Goal: Task Accomplishment & Management: Manage account settings

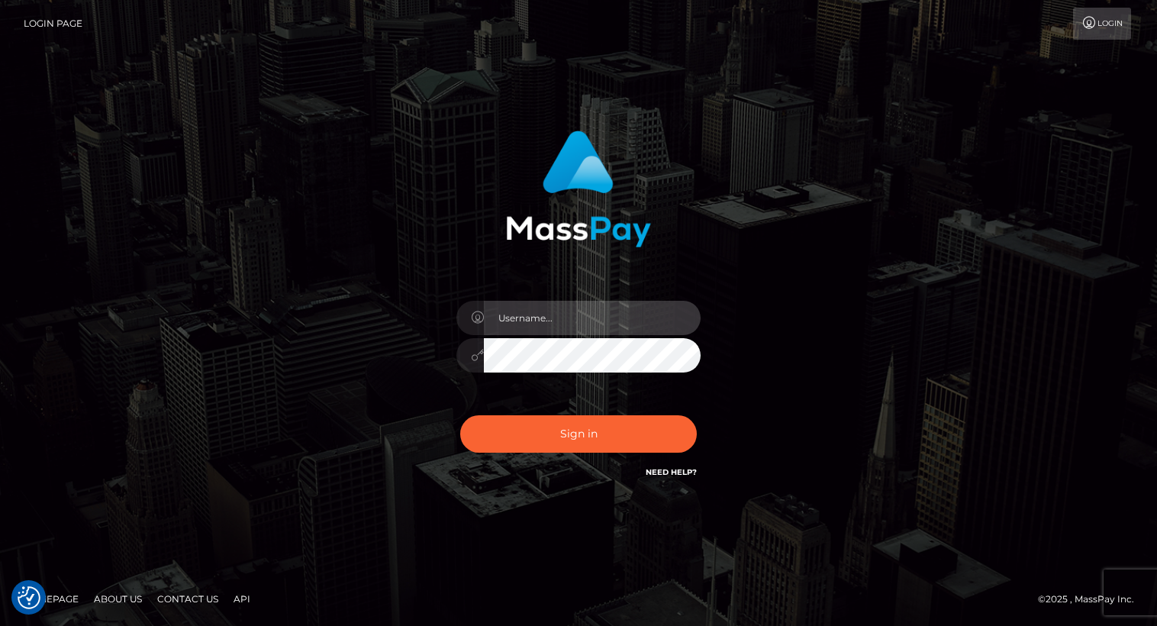
click at [594, 320] on input "text" at bounding box center [592, 318] width 217 height 34
type input "Arlene.luminaryplay"
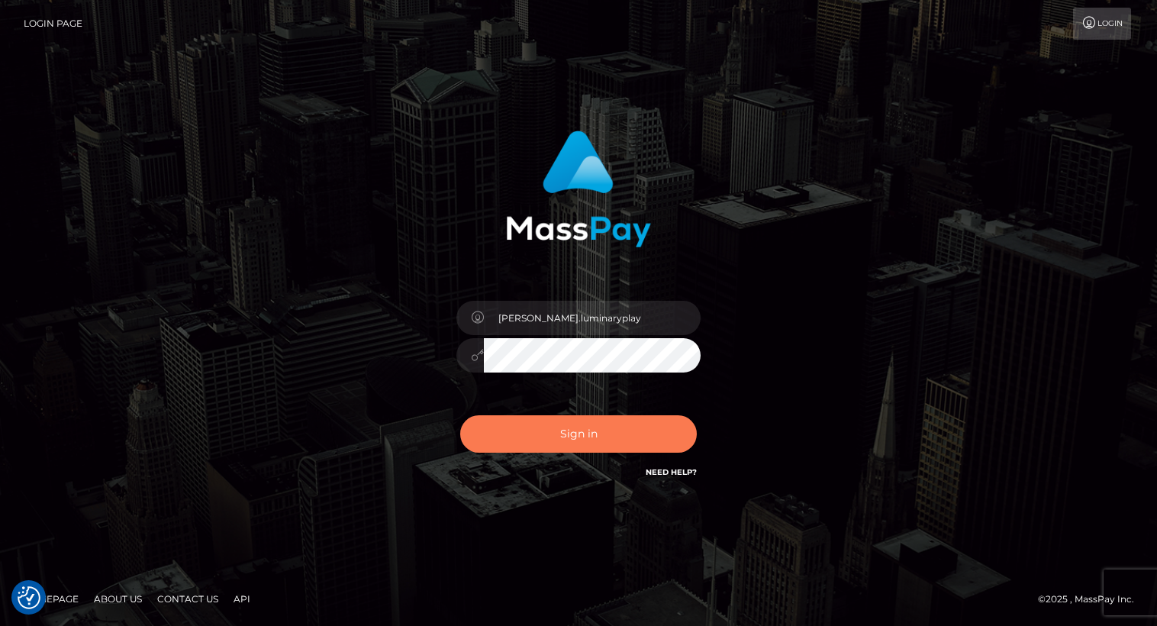
click at [582, 436] on button "Sign in" at bounding box center [578, 433] width 237 height 37
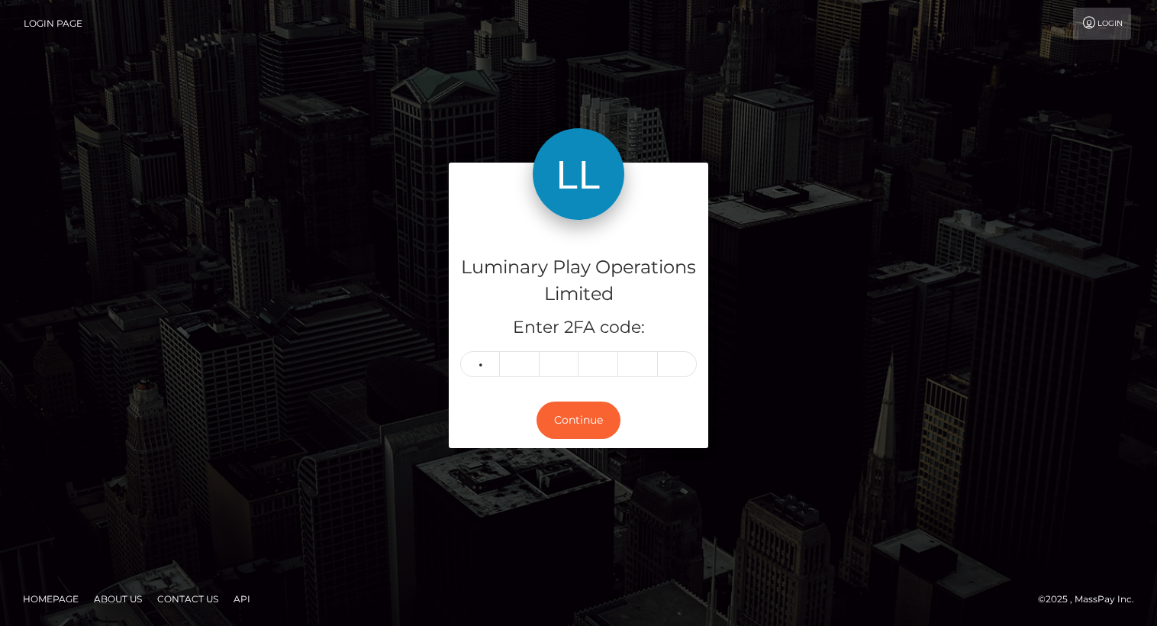
type input "4"
type input "2"
type input "5"
type input "9"
type input "3"
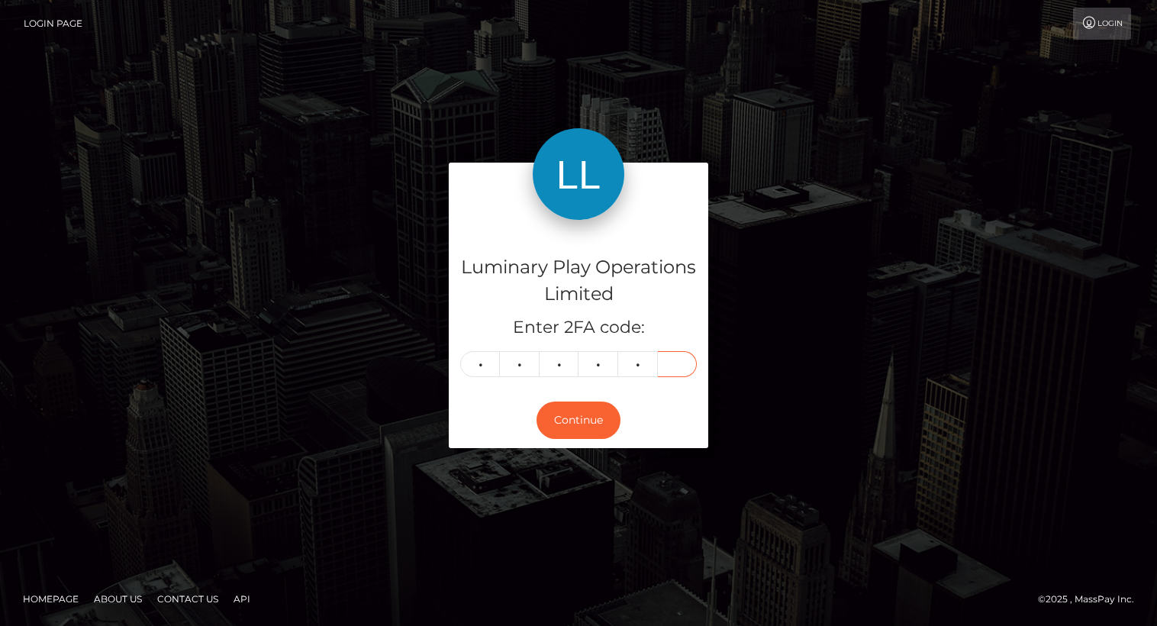
type input "6"
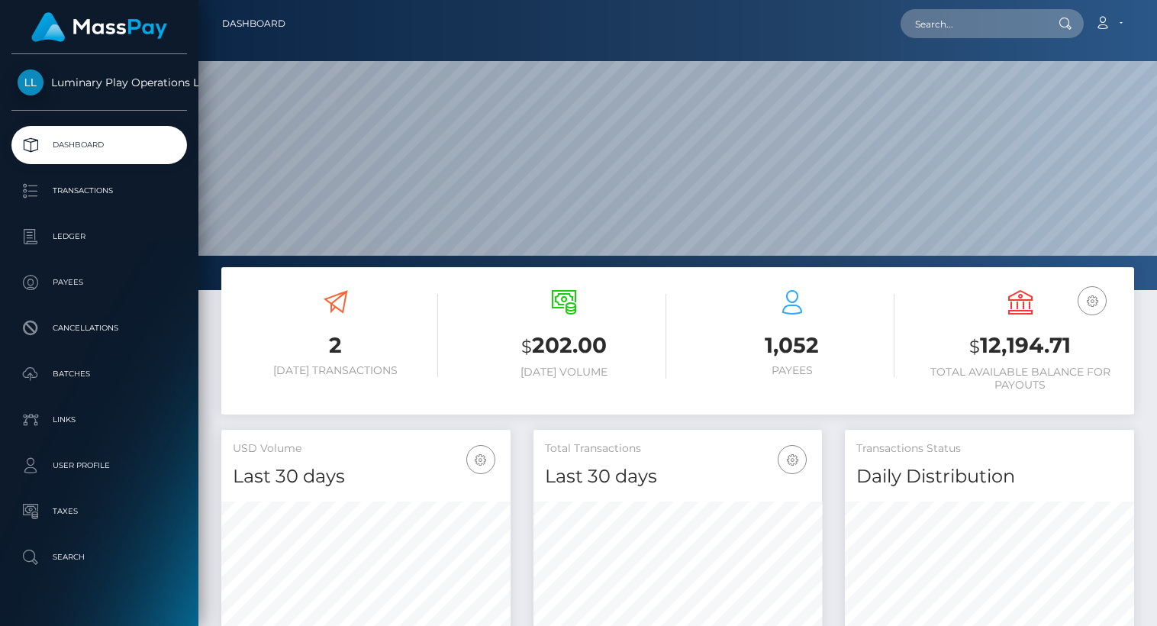
scroll to position [270, 289]
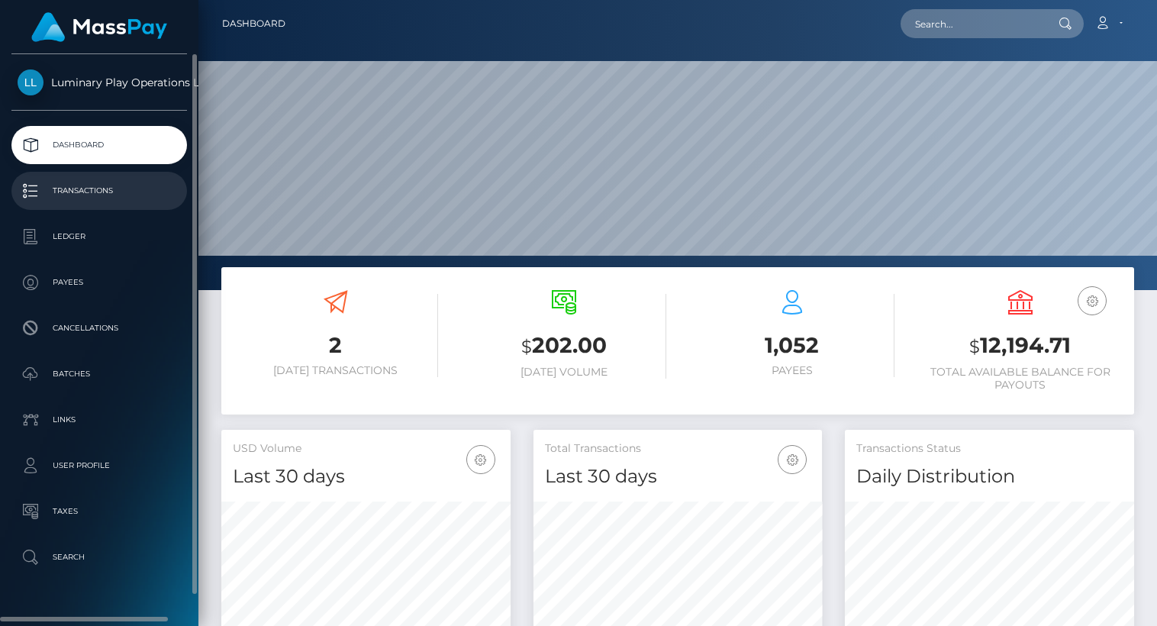
click at [110, 192] on p "Transactions" at bounding box center [99, 190] width 163 height 23
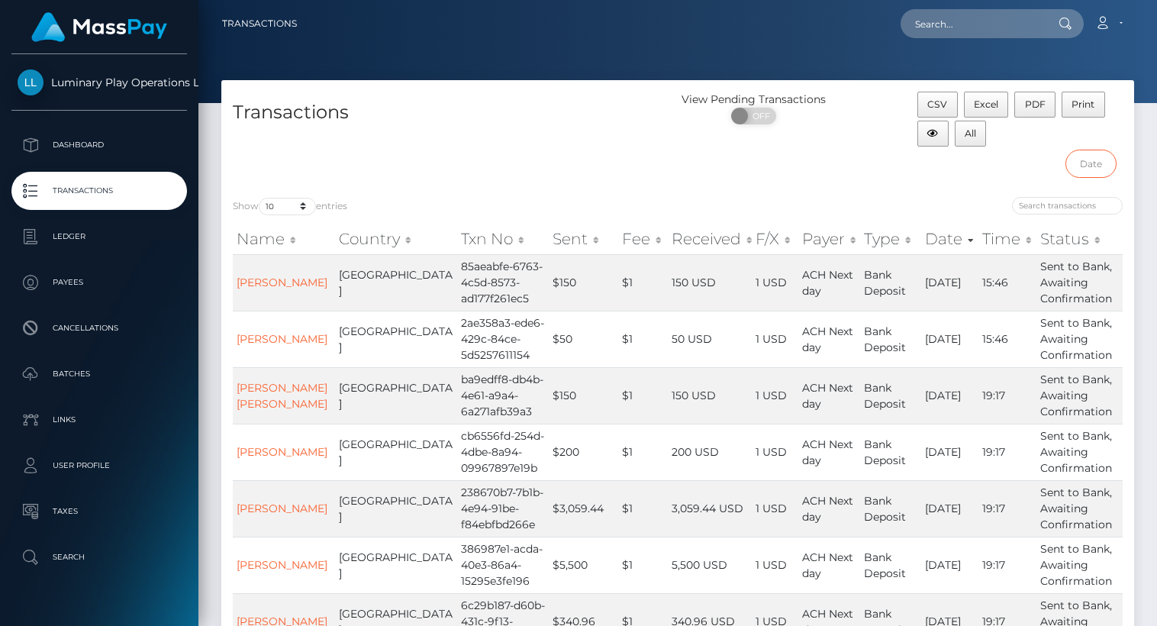
click at [1097, 165] on input "text" at bounding box center [1091, 164] width 51 height 28
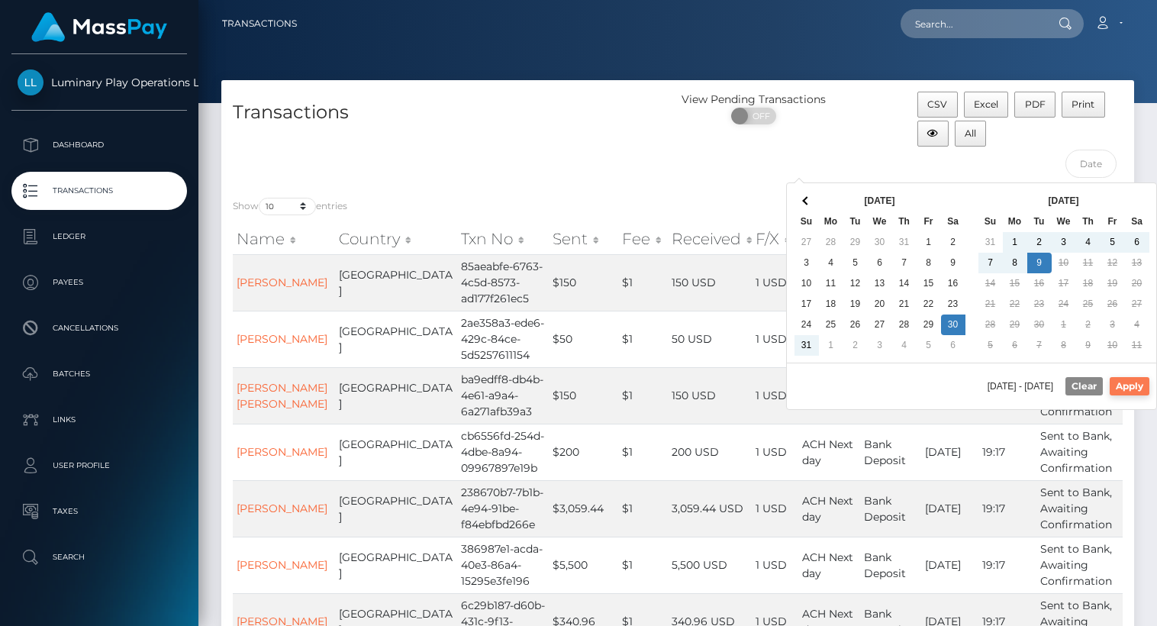
click at [1141, 384] on button "Apply" at bounding box center [1130, 386] width 40 height 18
type input "08/30/2025 - 09/09/2025"
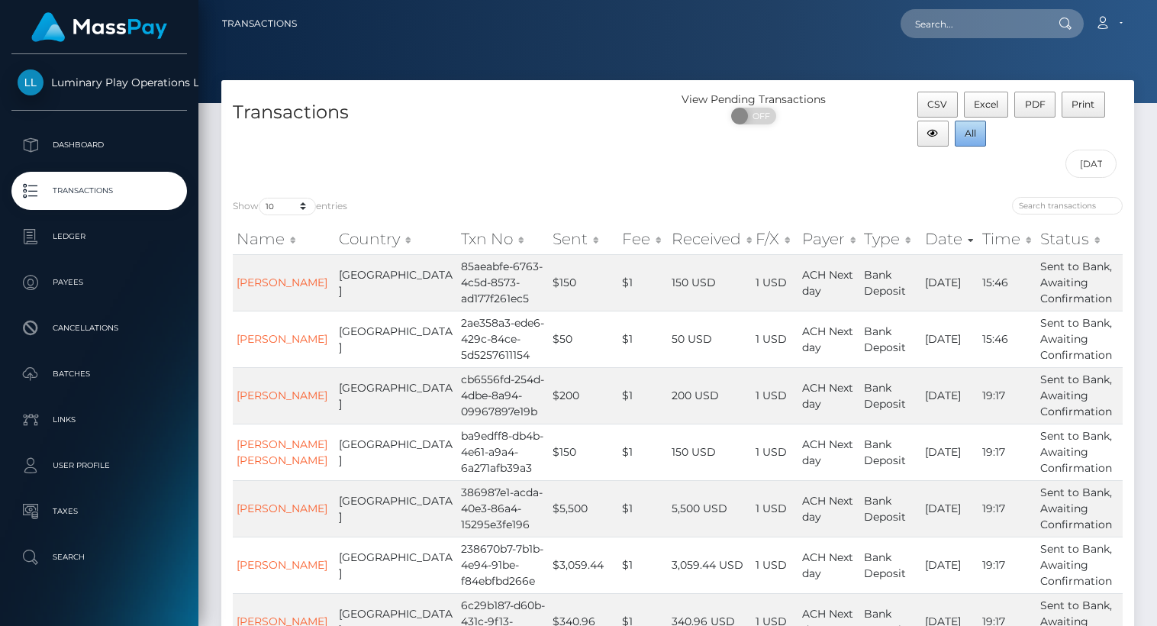
click at [974, 131] on span "All" at bounding box center [970, 132] width 11 height 11
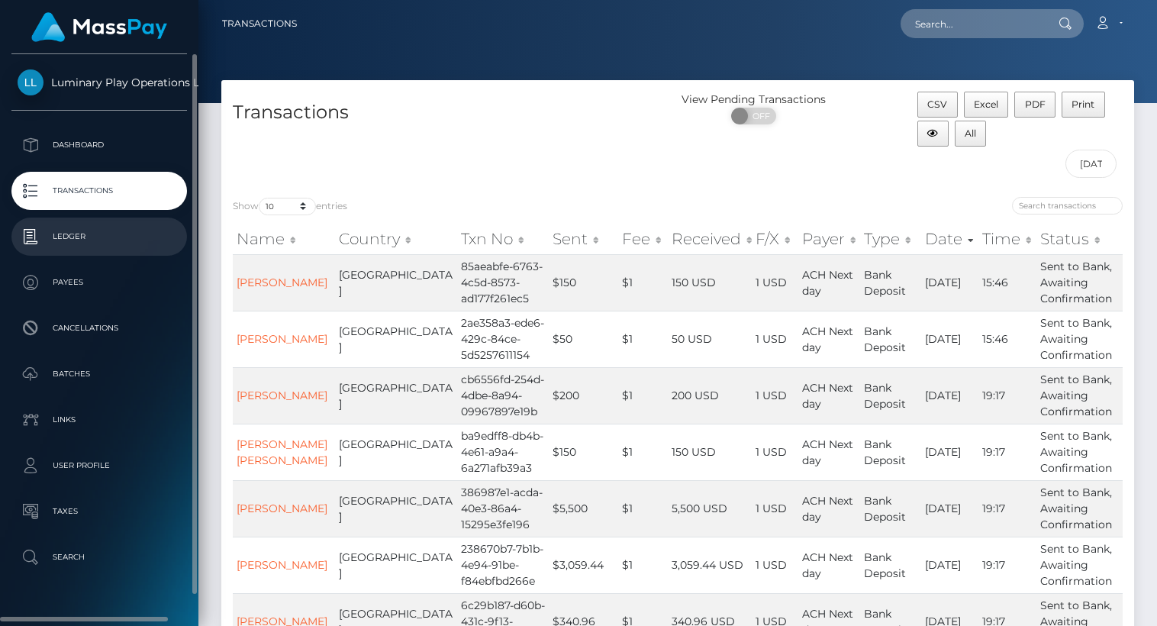
click at [72, 238] on p "Ledger" at bounding box center [99, 236] width 163 height 23
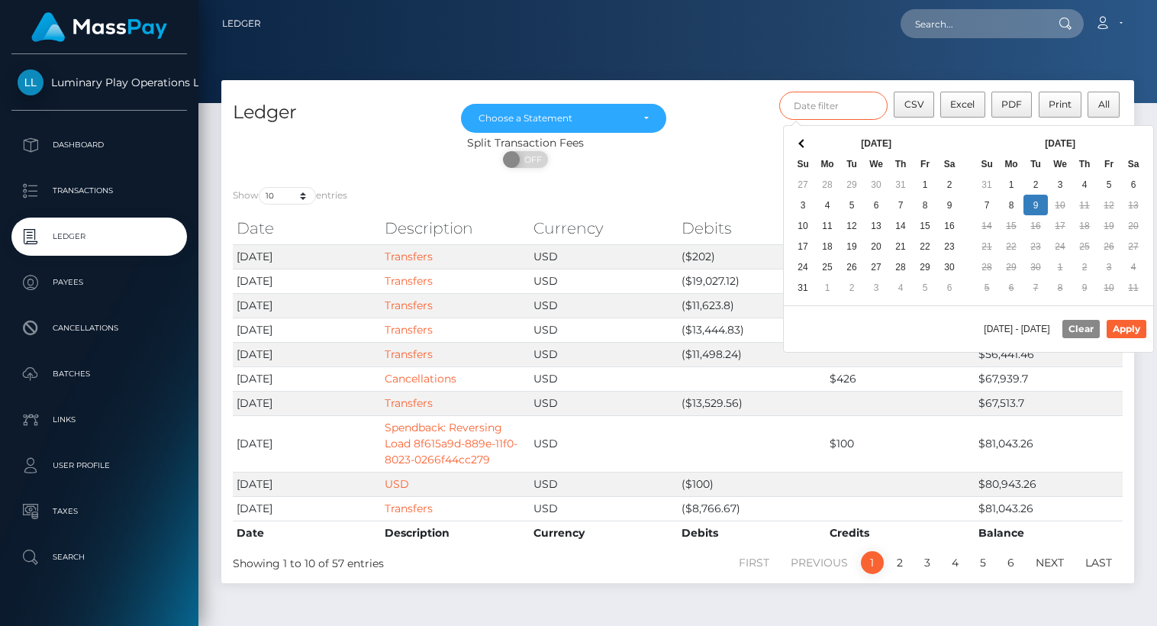
click at [837, 113] on input "text" at bounding box center [833, 106] width 108 height 28
click at [1132, 328] on button "Apply" at bounding box center [1127, 329] width 40 height 18
type input "09/01/2025 - 09/09/2025"
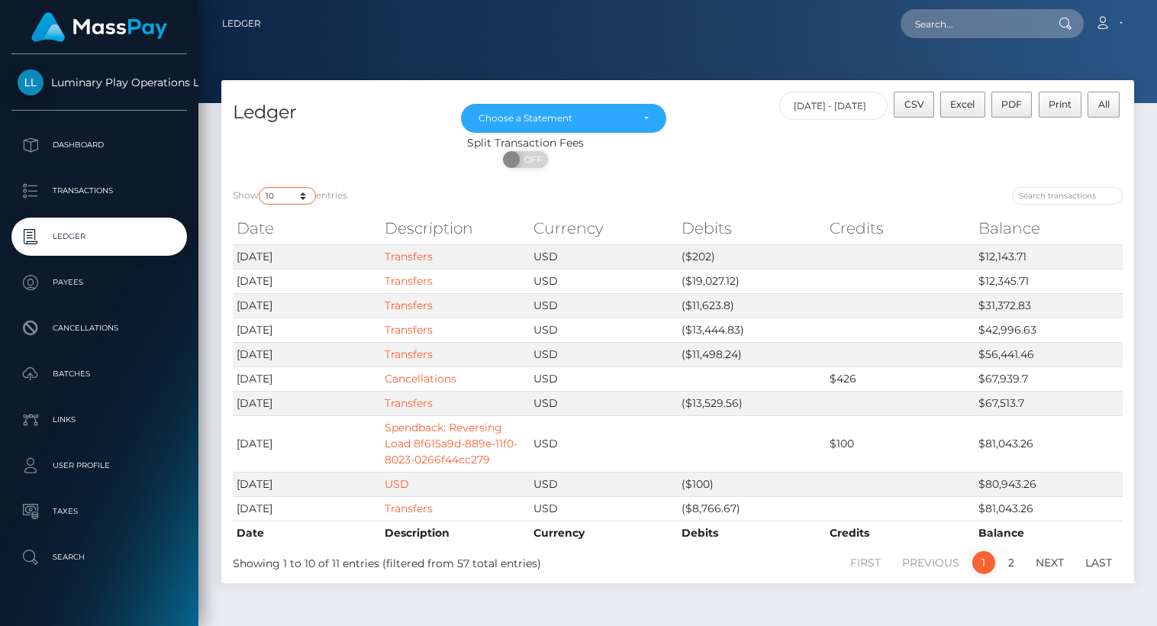
click at [283, 198] on select "10 25 50 100 250" at bounding box center [287, 196] width 57 height 18
select select "50"
click at [260, 188] on select "10 25 50 100 250" at bounding box center [287, 196] width 57 height 18
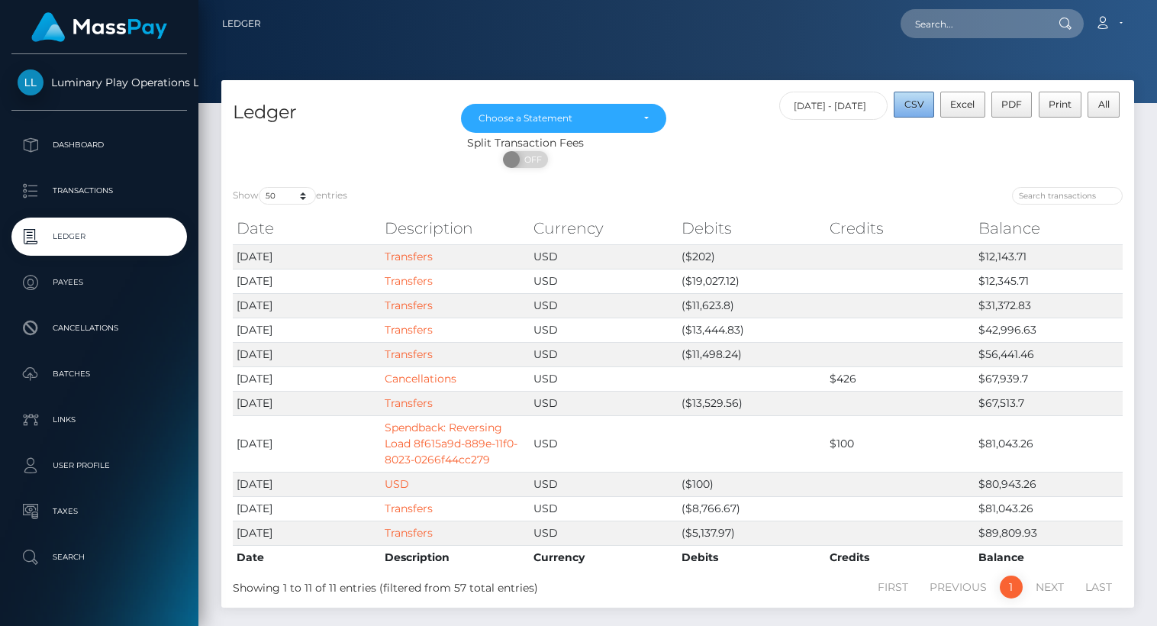
click at [924, 97] on button "CSV" at bounding box center [914, 105] width 40 height 26
click at [644, 121] on div "Choose a Statement" at bounding box center [564, 118] width 170 height 12
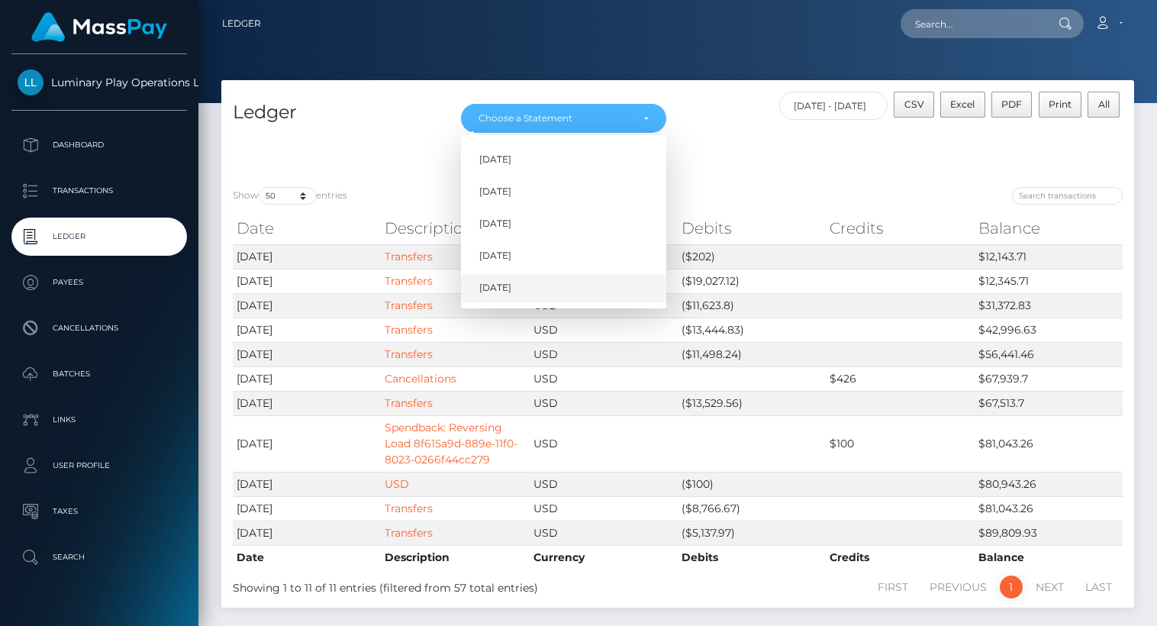
click at [547, 294] on link "Sep 2025" at bounding box center [563, 288] width 205 height 28
select select "Sep 2025"
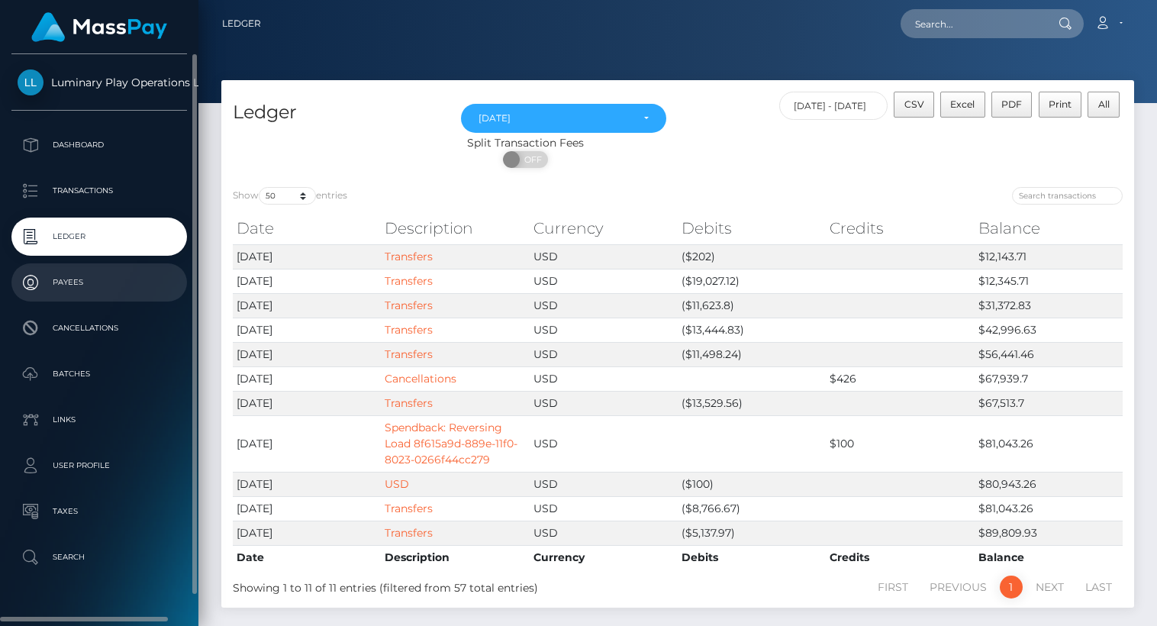
click at [73, 281] on p "Payees" at bounding box center [99, 282] width 163 height 23
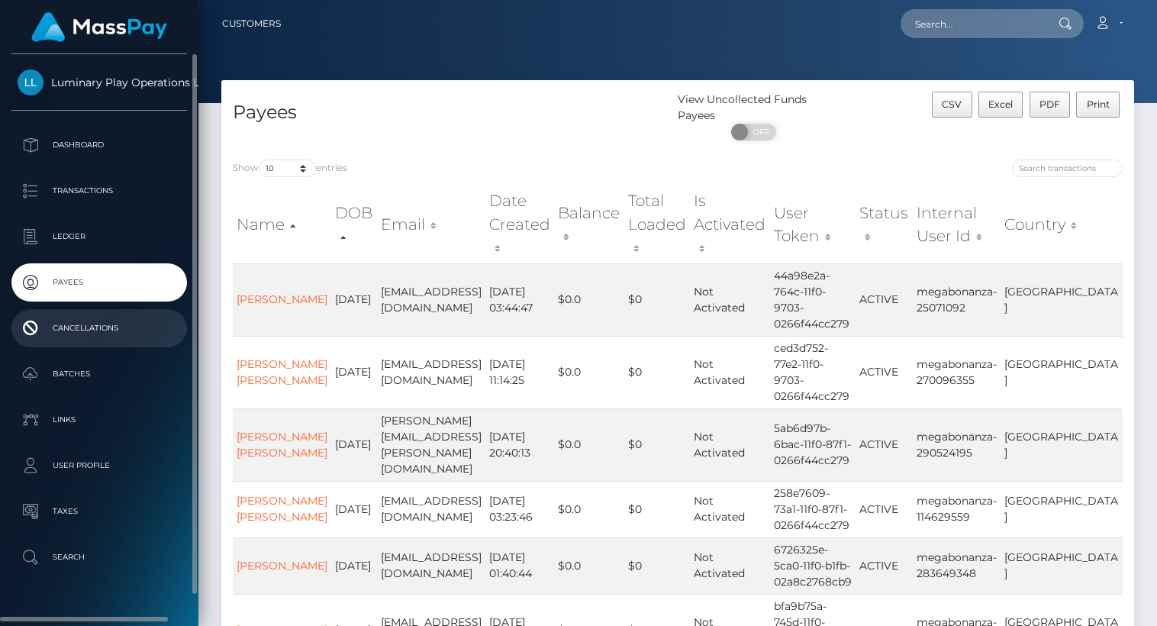
click at [74, 332] on p "Cancellations" at bounding box center [99, 328] width 163 height 23
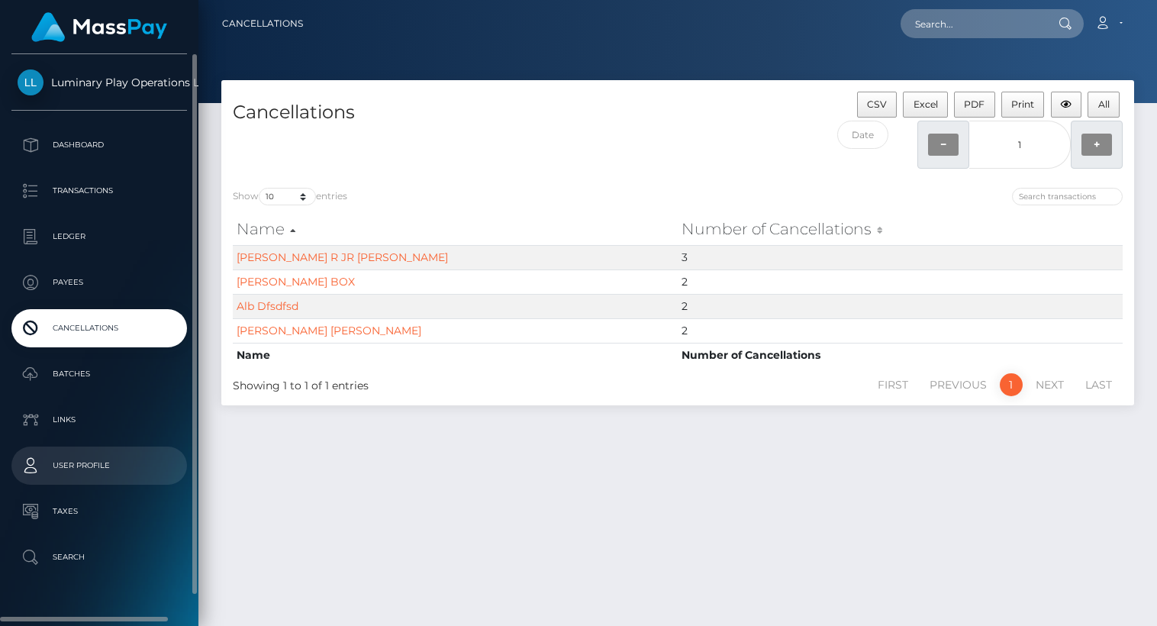
click at [96, 470] on p "User Profile" at bounding box center [99, 465] width 163 height 23
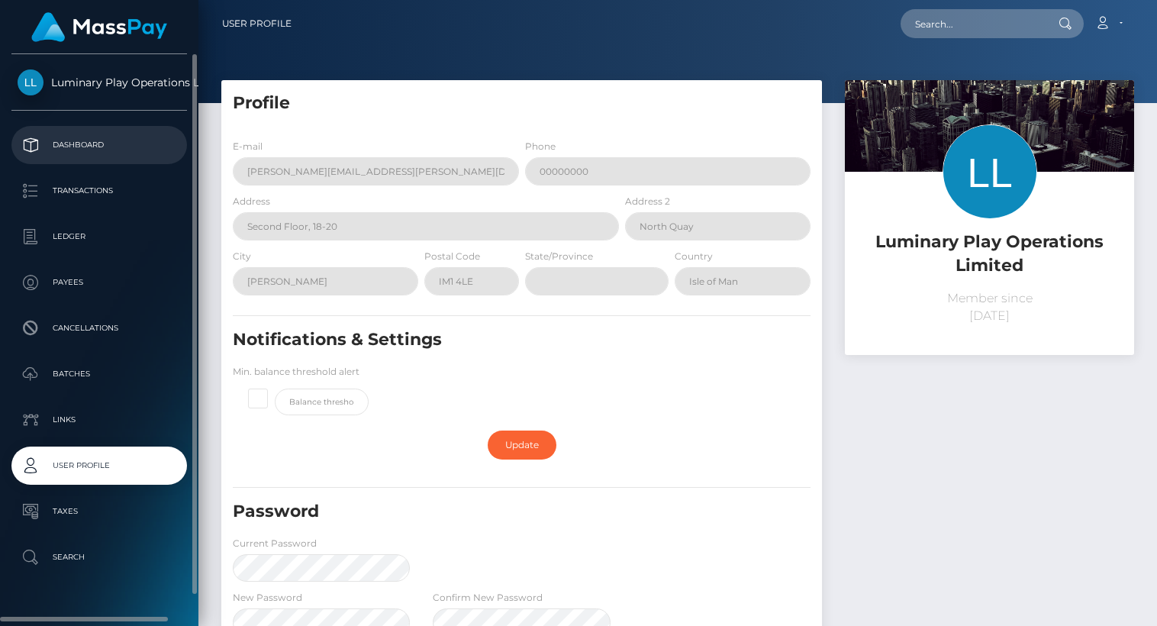
click at [95, 147] on p "Dashboard" at bounding box center [99, 145] width 163 height 23
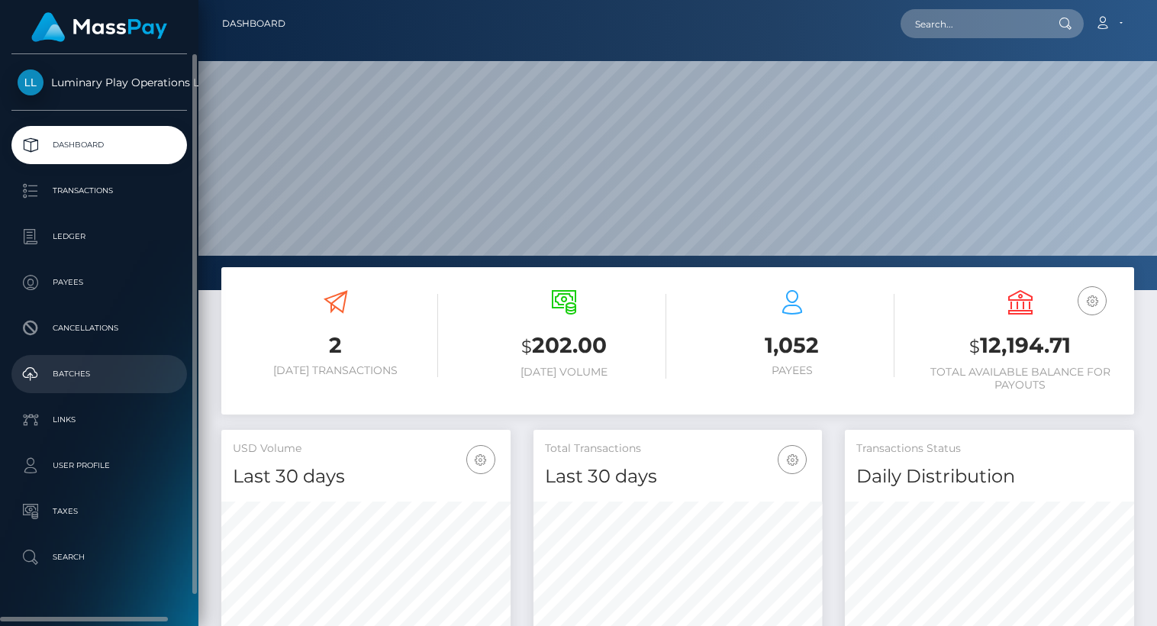
scroll to position [270, 289]
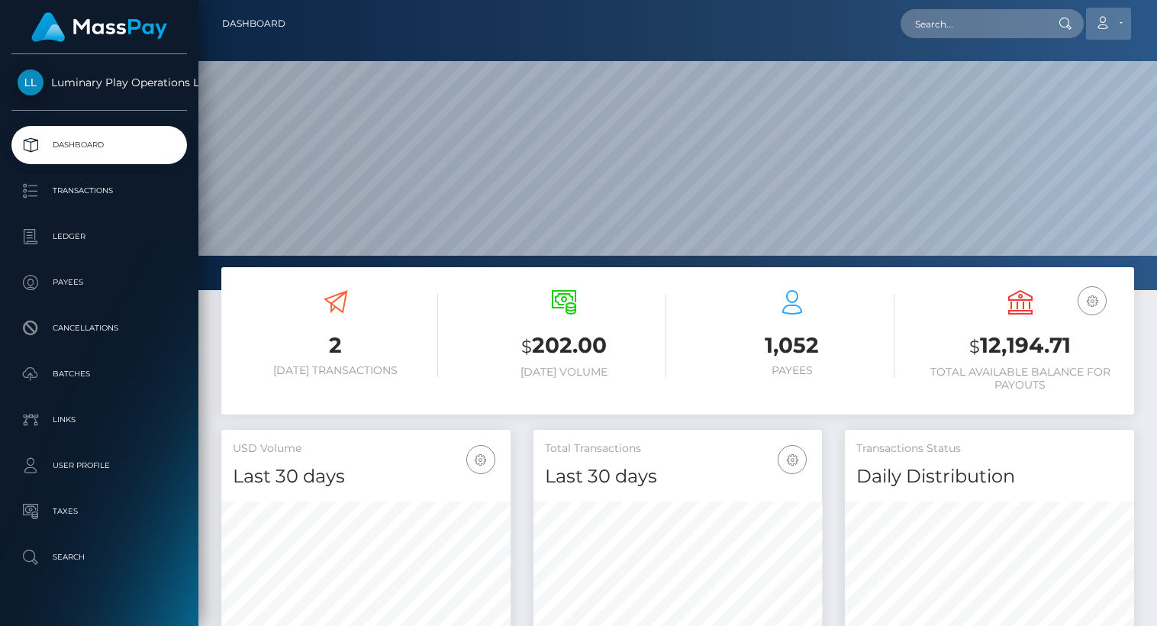
click at [1121, 22] on link "Account" at bounding box center [1108, 24] width 45 height 32
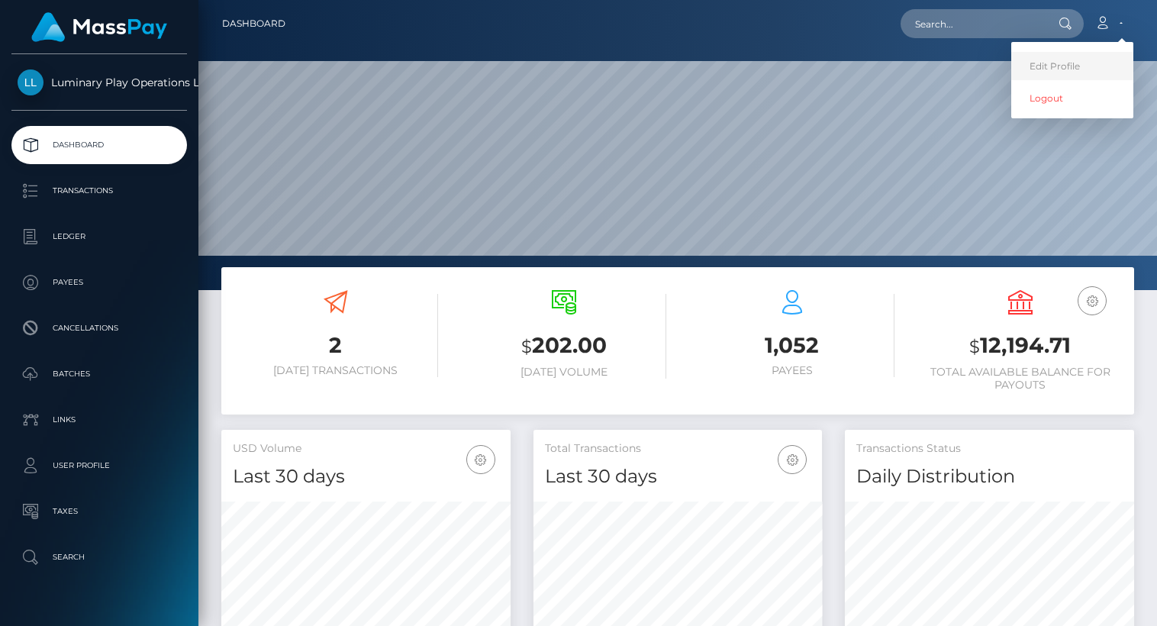
click at [1073, 66] on link "Edit Profile" at bounding box center [1073, 66] width 122 height 28
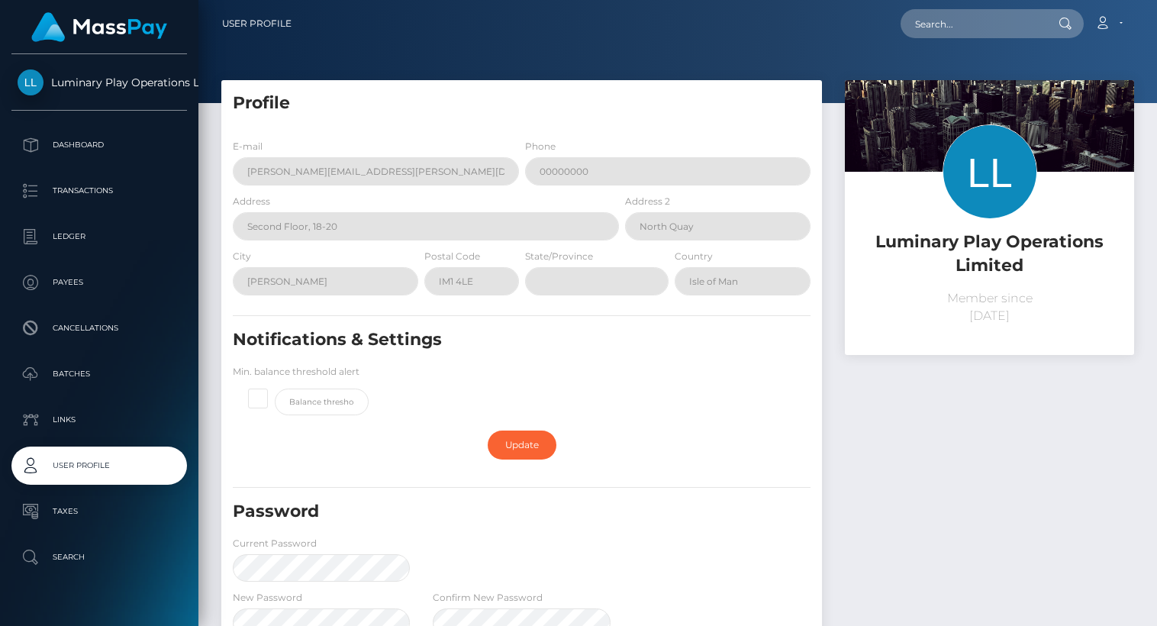
scroll to position [229, 0]
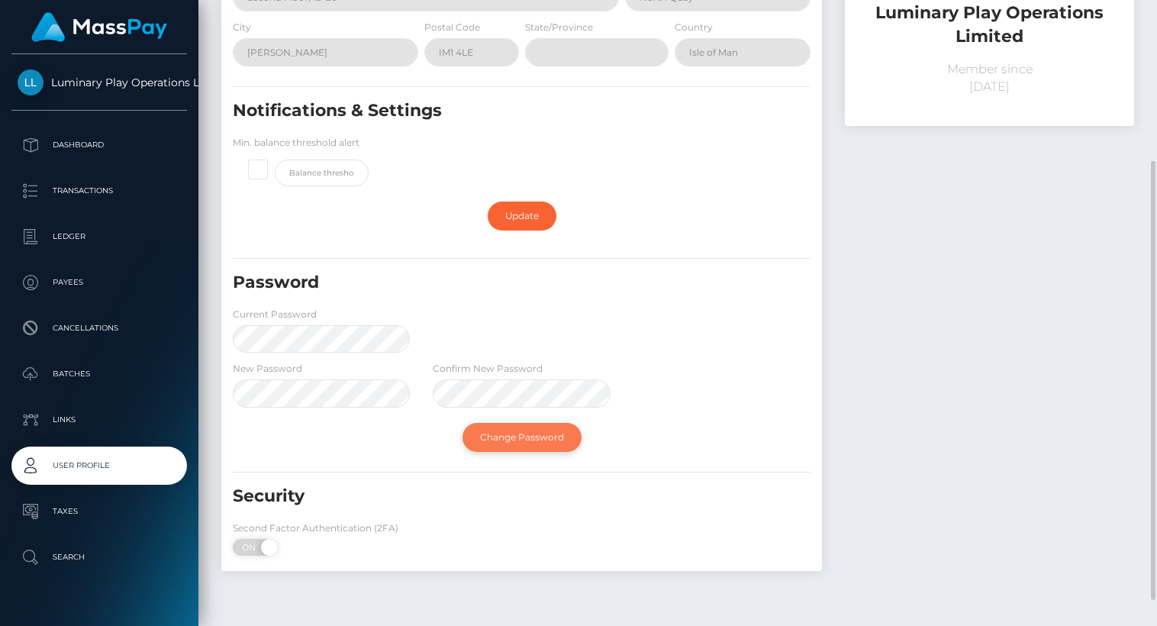
click at [523, 437] on link "Change Password" at bounding box center [522, 437] width 119 height 29
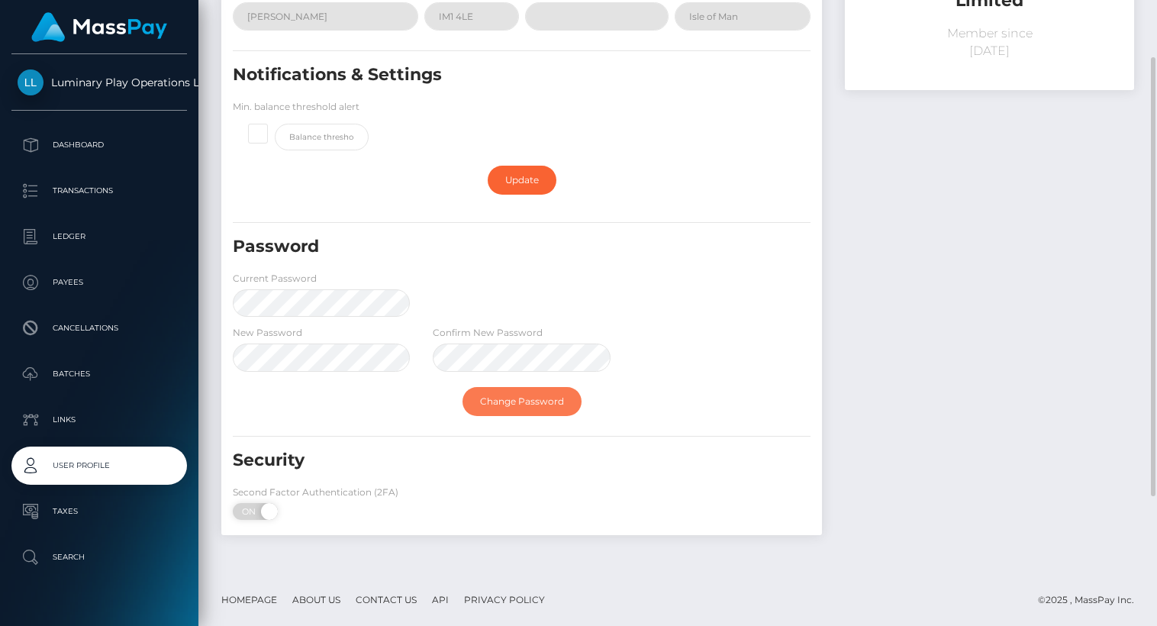
scroll to position [0, 0]
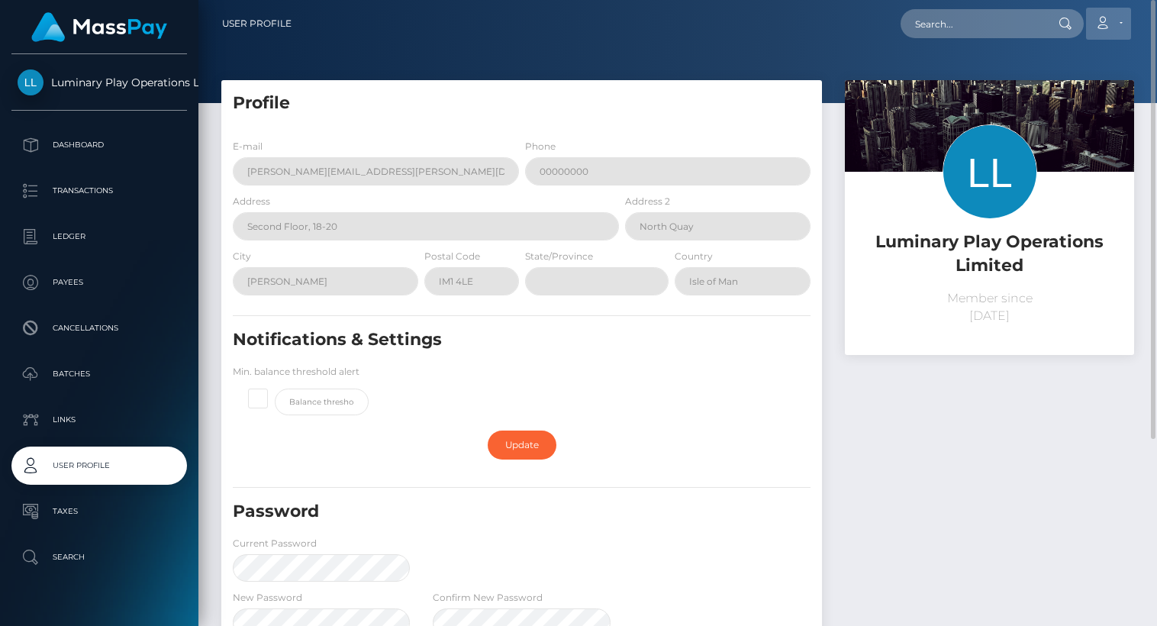
click at [1120, 23] on link "Account" at bounding box center [1108, 24] width 45 height 32
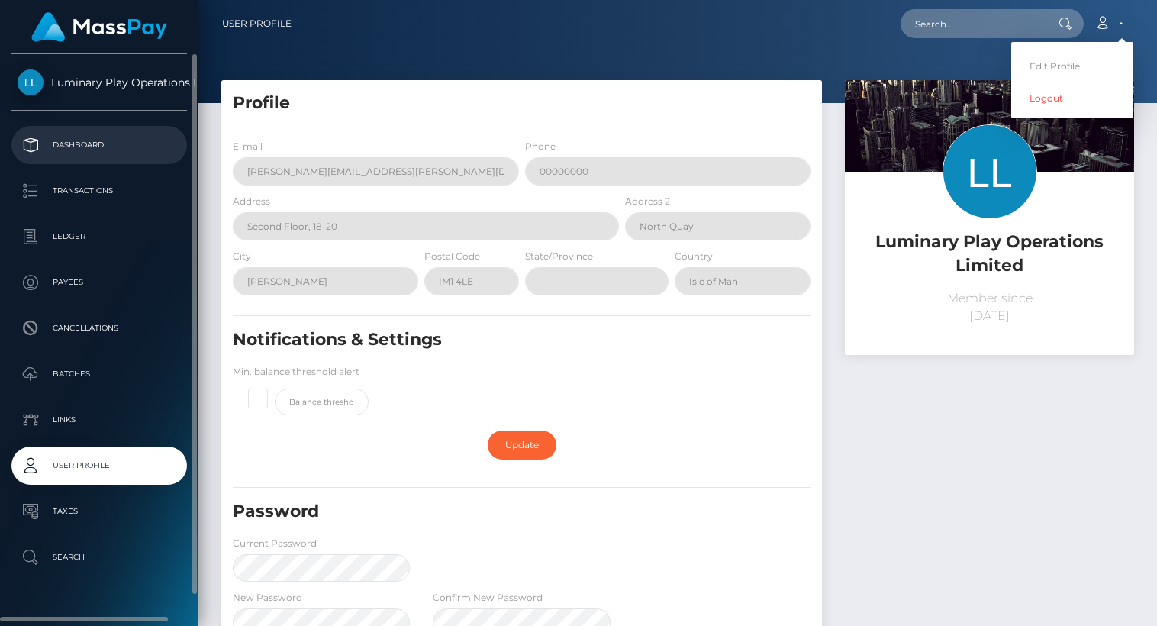
click at [76, 141] on p "Dashboard" at bounding box center [99, 145] width 163 height 23
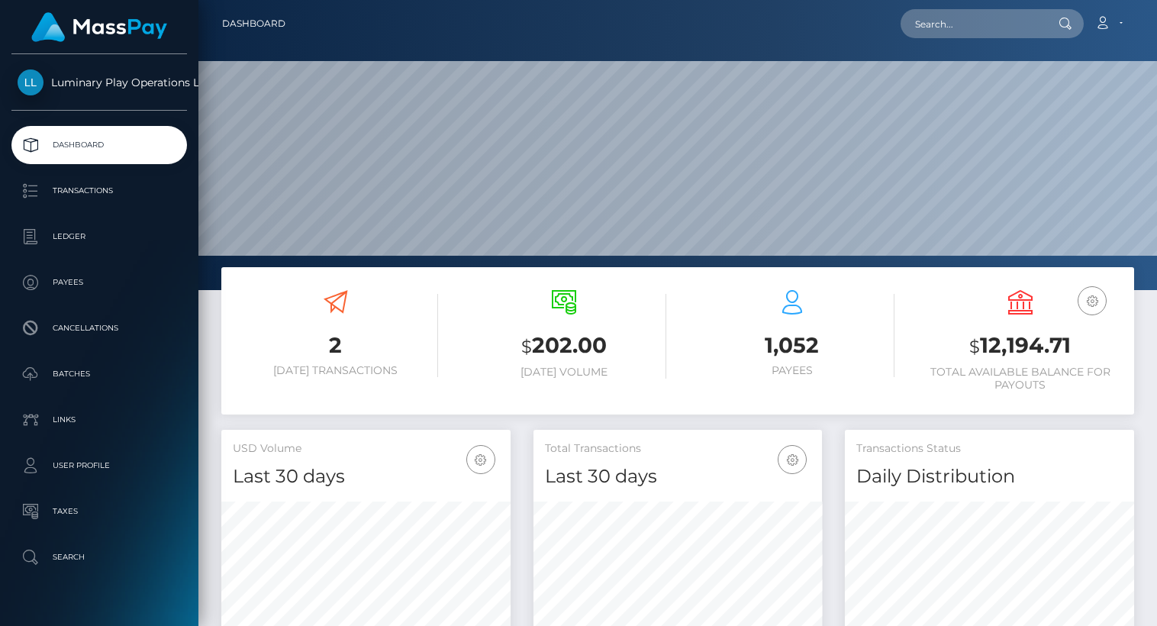
scroll to position [270, 289]
click at [1118, 19] on link "Account" at bounding box center [1108, 24] width 45 height 32
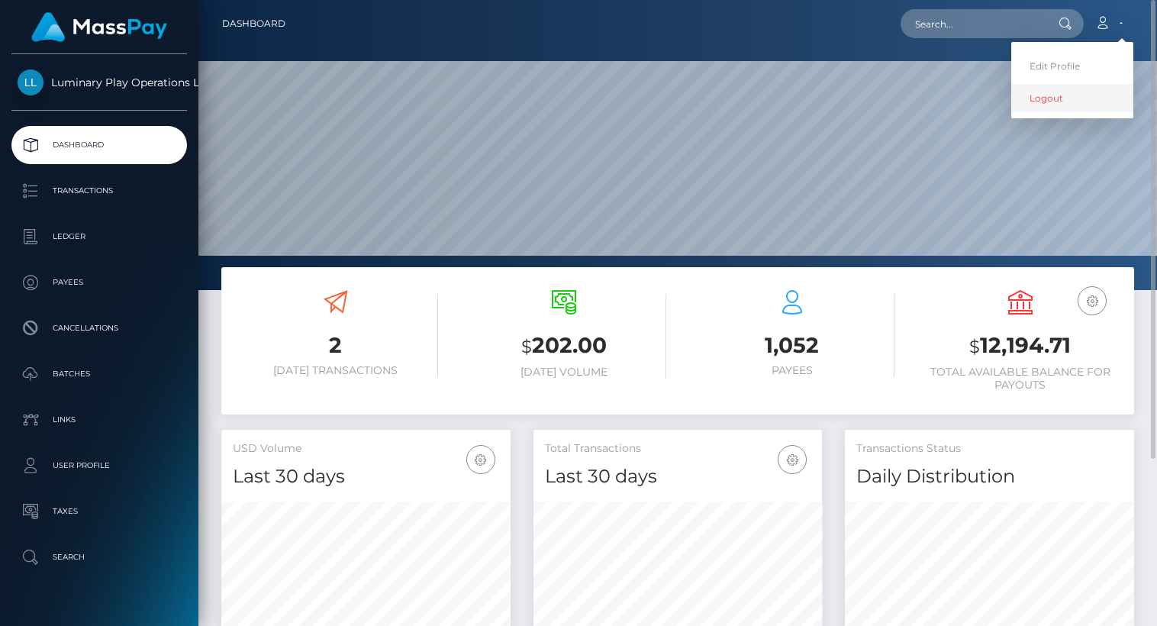
click at [1047, 101] on link "Logout" at bounding box center [1073, 98] width 122 height 28
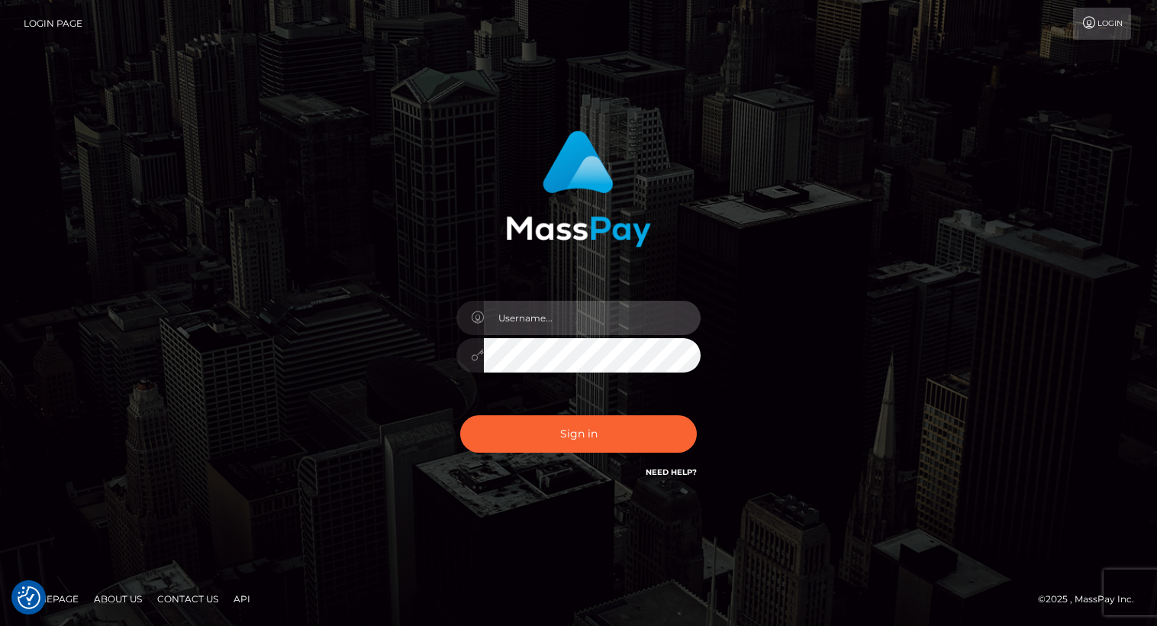
click at [602, 319] on input "text" at bounding box center [592, 318] width 217 height 34
type input "[PERSON_NAME].luminaryplay"
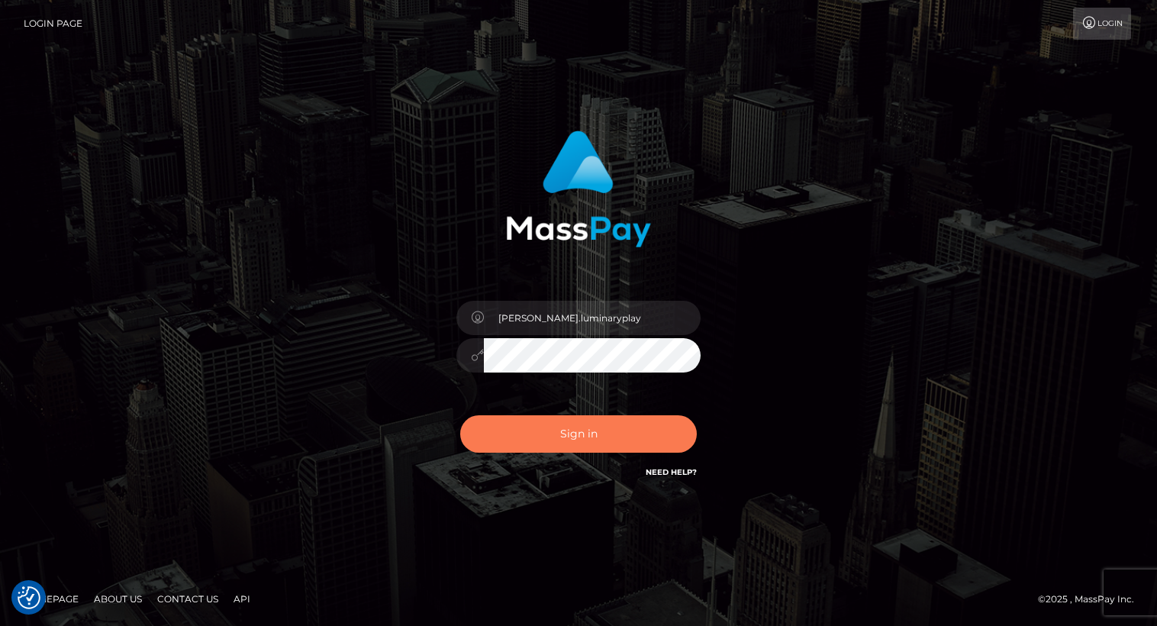
click at [573, 434] on button "Sign in" at bounding box center [578, 433] width 237 height 37
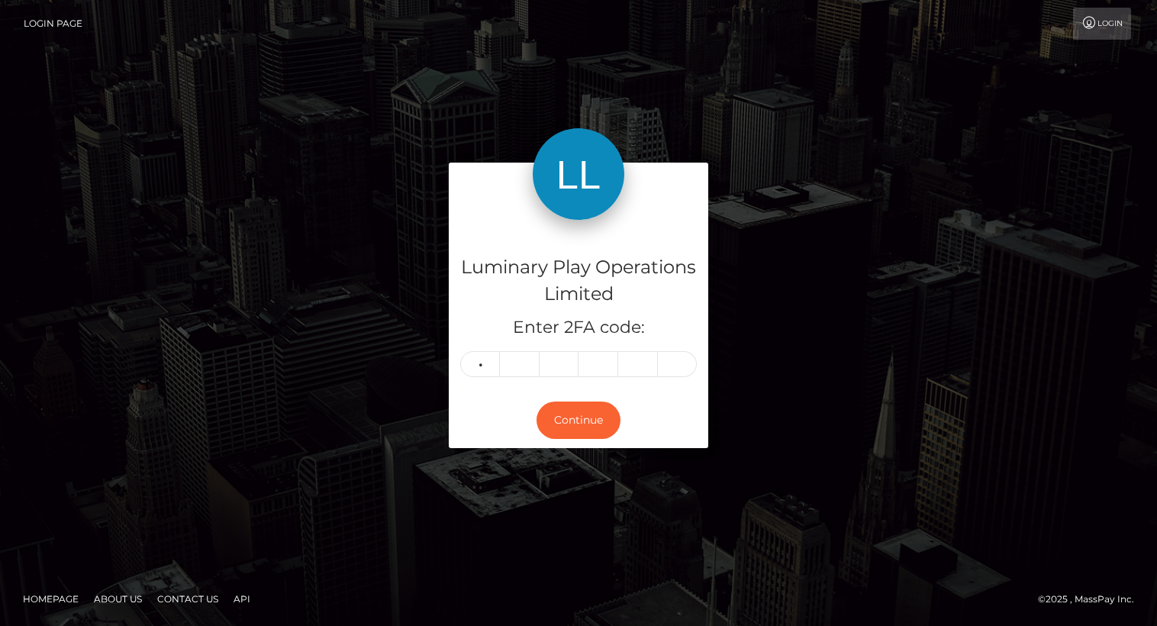
type input "6"
type input "1"
type input "6"
type input "0"
type input "4"
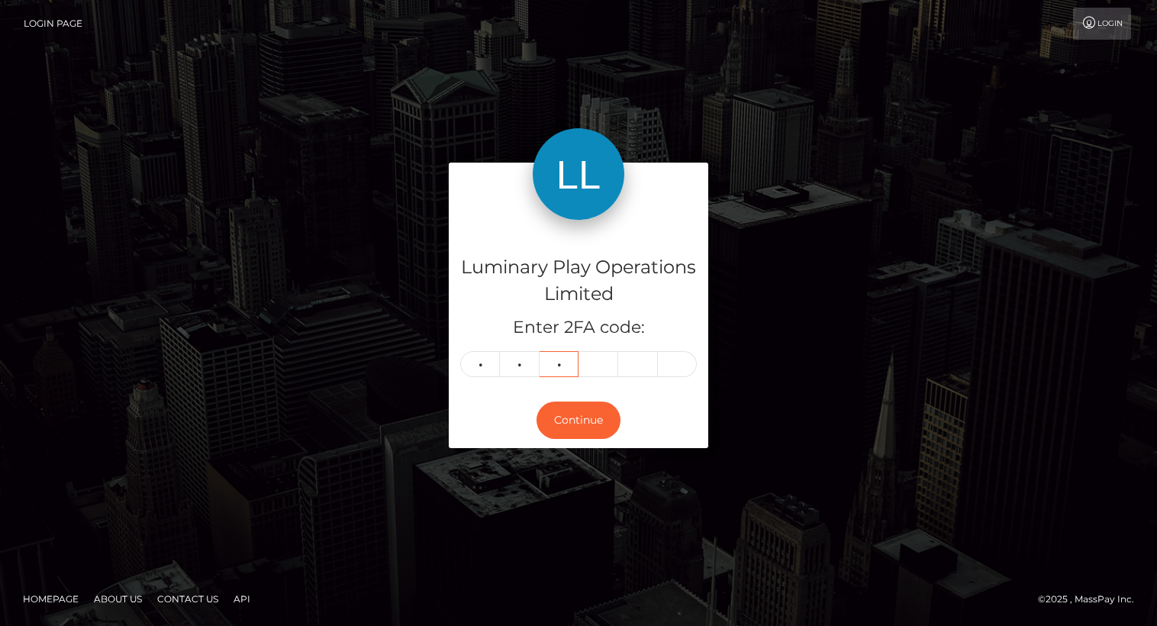
type input "1"
type input "3"
type input "4"
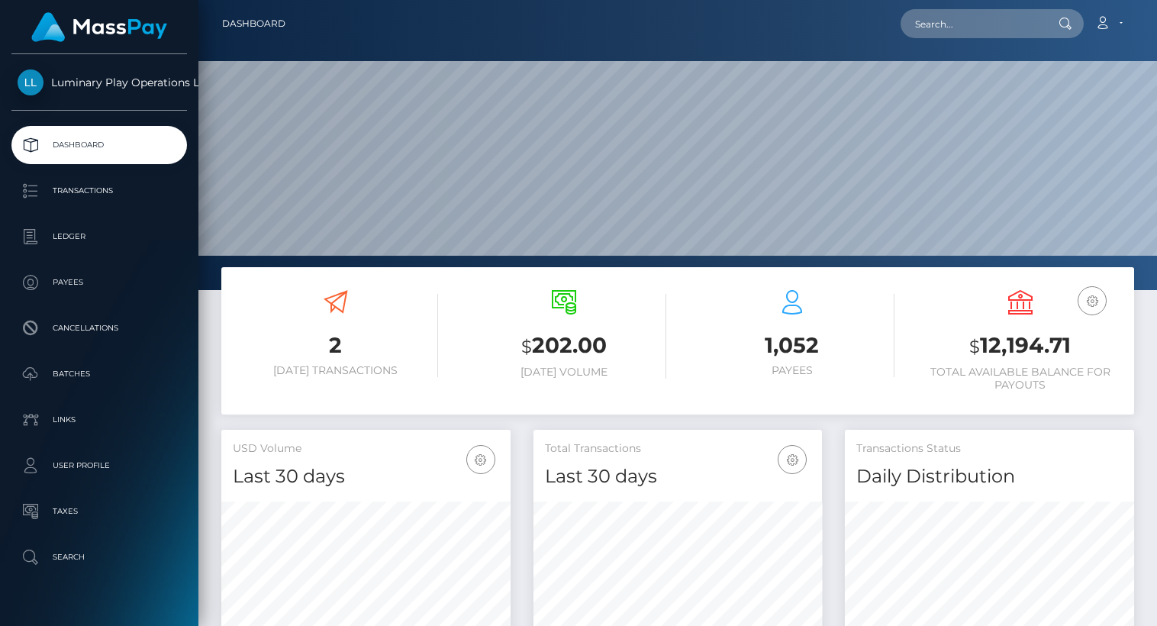
scroll to position [270, 289]
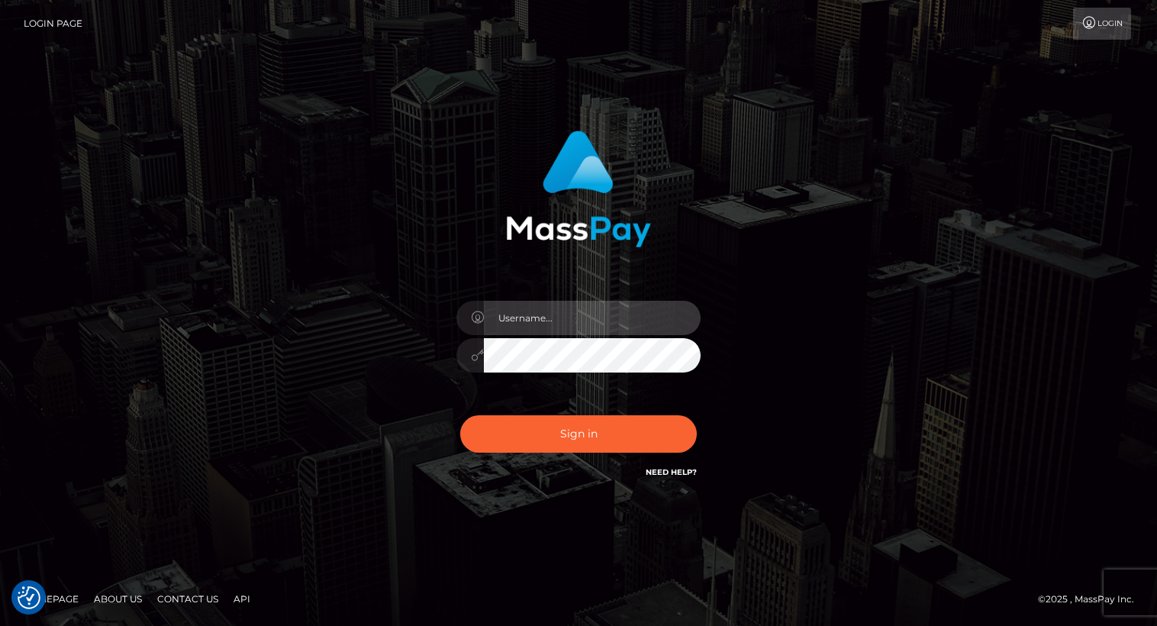
click at [574, 318] on input "text" at bounding box center [592, 318] width 217 height 34
type input "[PERSON_NAME].luminaryplay"
